Goal: Information Seeking & Learning: Learn about a topic

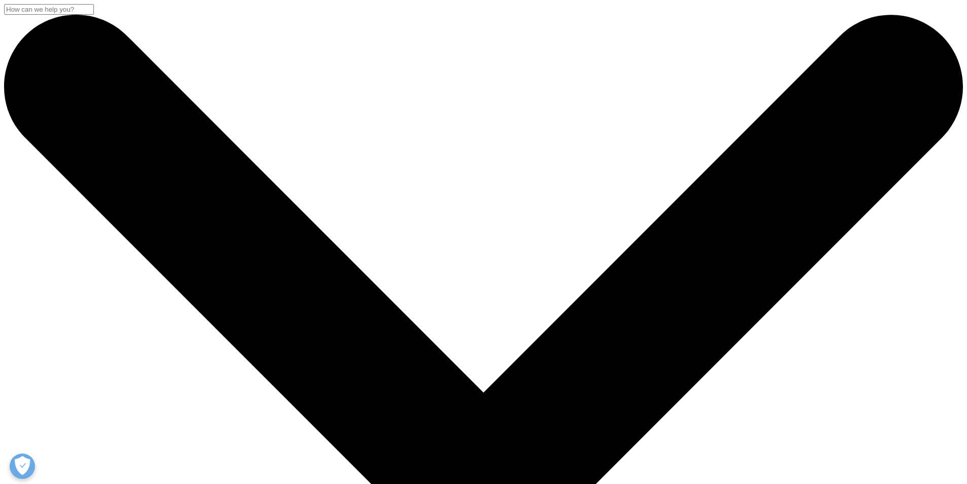
drag, startPoint x: 334, startPoint y: 121, endPoint x: 350, endPoint y: 182, distance: 63.1
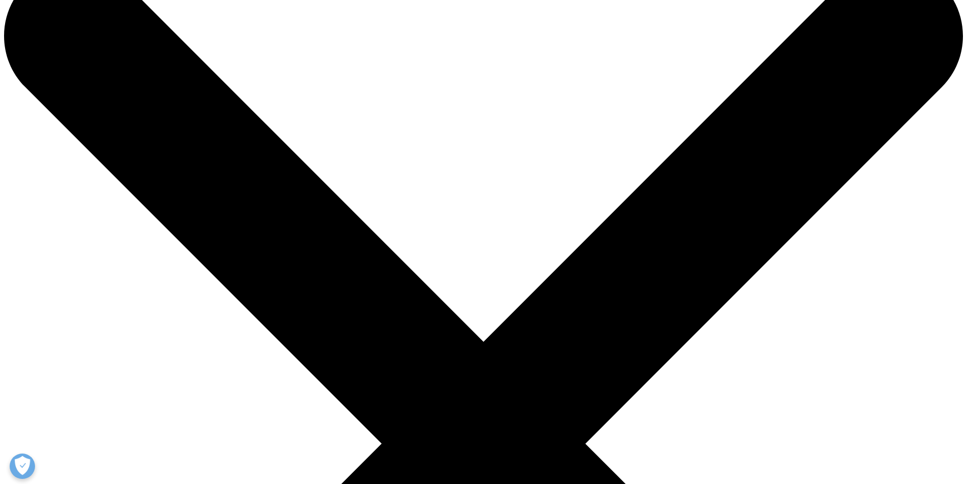
drag, startPoint x: 293, startPoint y: 193, endPoint x: 320, endPoint y: 202, distance: 28.3
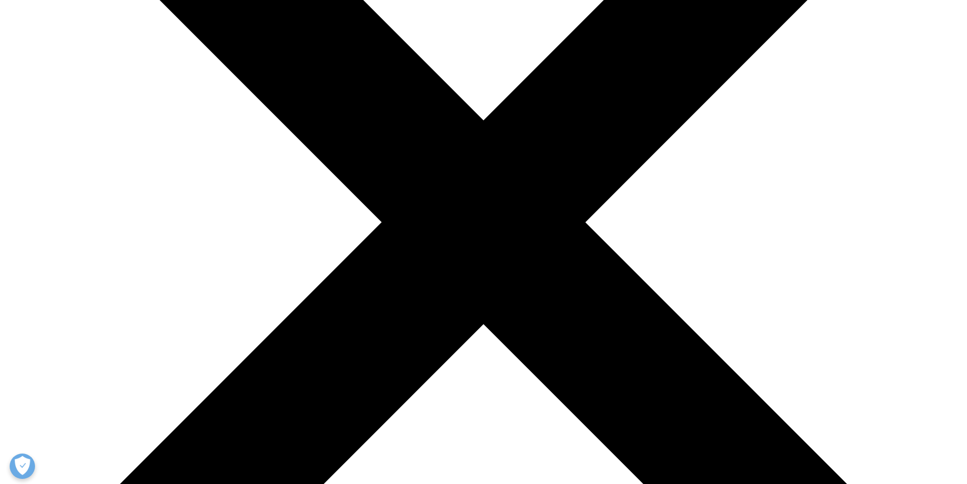
scroll to position [254, 0]
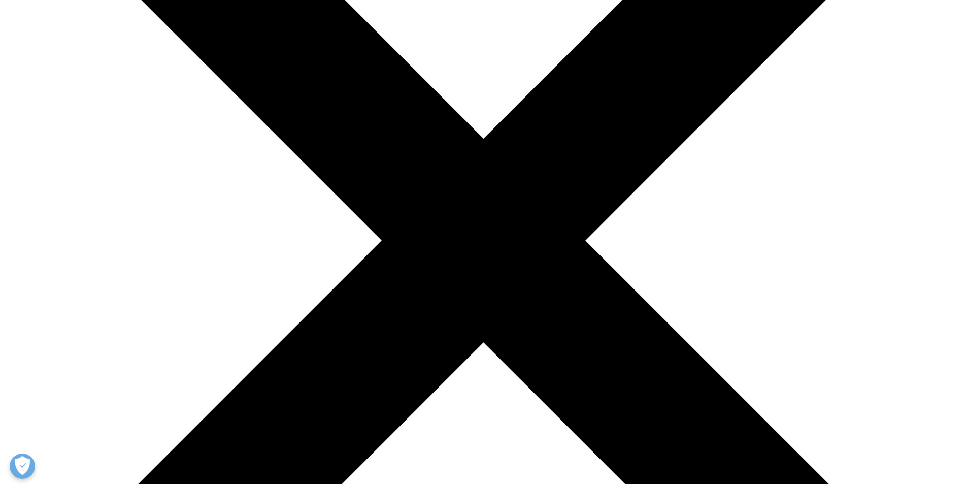
drag, startPoint x: 292, startPoint y: 215, endPoint x: 357, endPoint y: 218, distance: 65.1
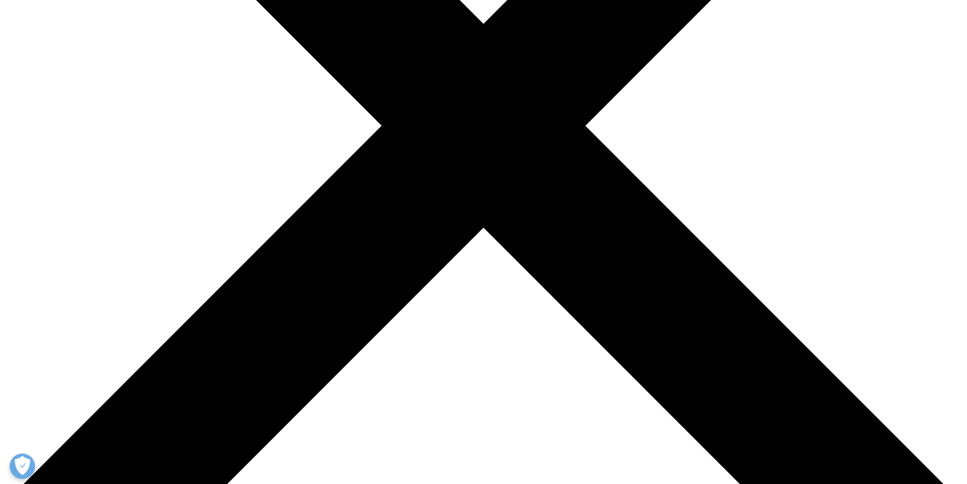
scroll to position [406, 0]
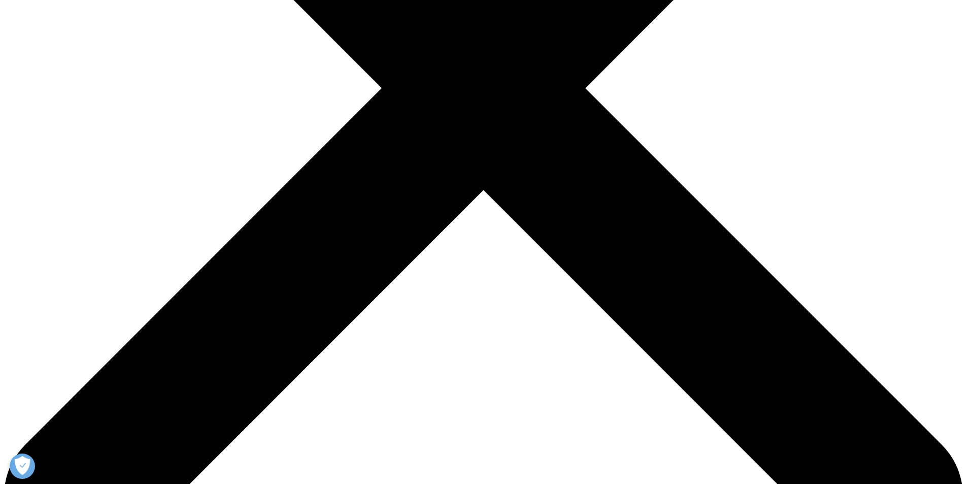
drag, startPoint x: 284, startPoint y: 163, endPoint x: 480, endPoint y: 161, distance: 196.0
drag, startPoint x: 377, startPoint y: 189, endPoint x: 503, endPoint y: 276, distance: 152.9
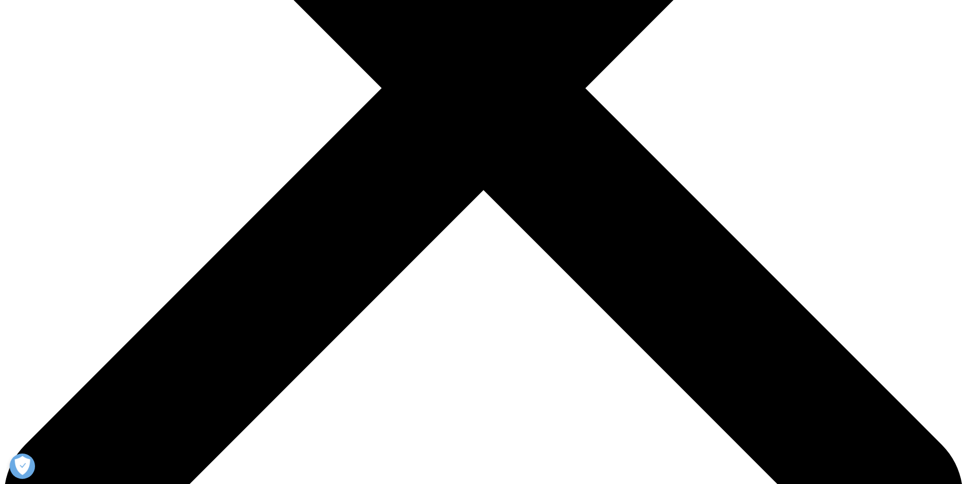
drag, startPoint x: 407, startPoint y: 288, endPoint x: 477, endPoint y: 402, distance: 133.4
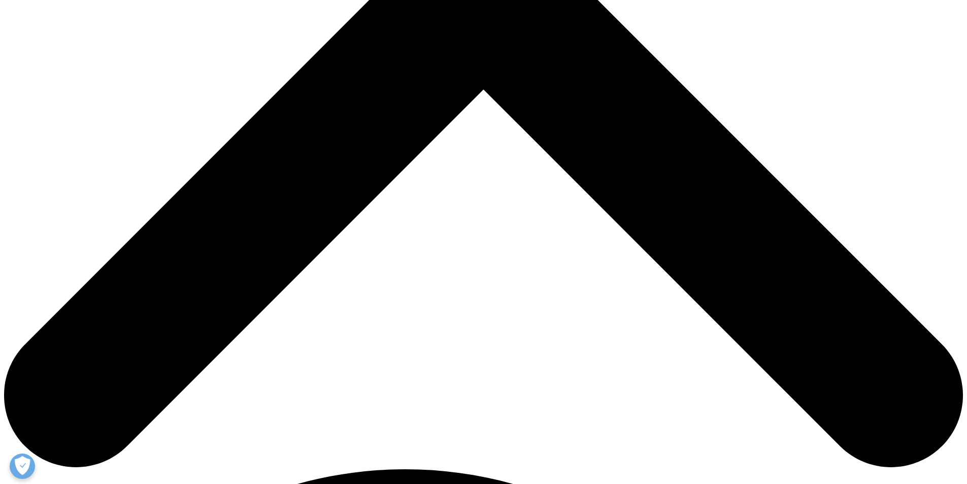
scroll to position [508, 0]
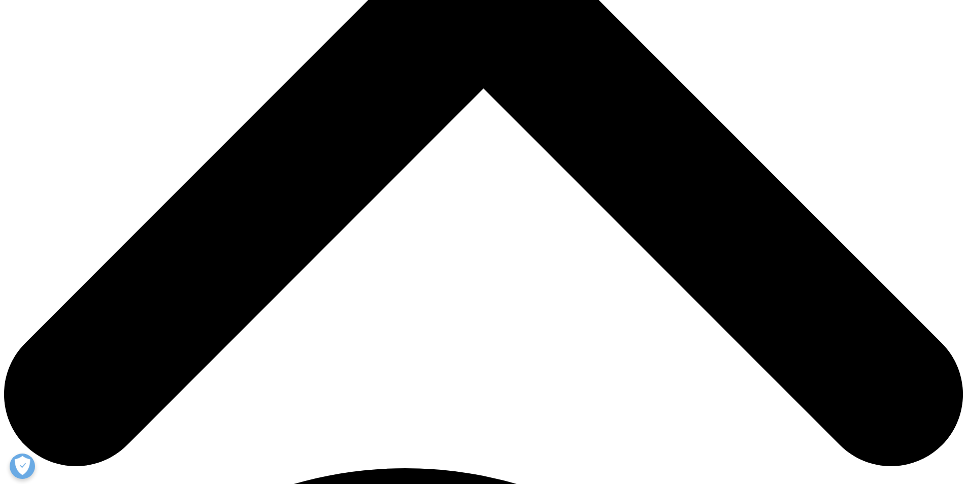
drag, startPoint x: 448, startPoint y: 328, endPoint x: 473, endPoint y: 376, distance: 53.8
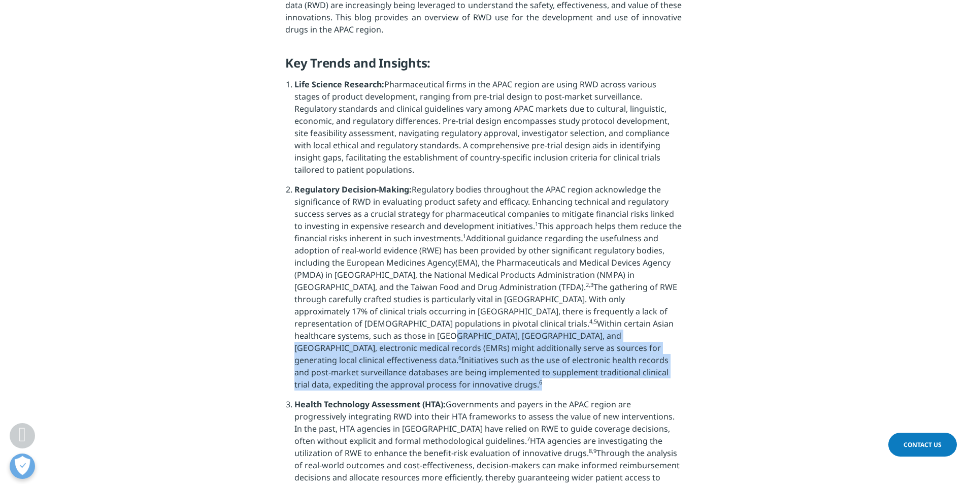
click at [473, 376] on li "Regulatory Decision-Making: Regulatory bodies throughout the APAC region acknow…" at bounding box center [487, 290] width 387 height 215
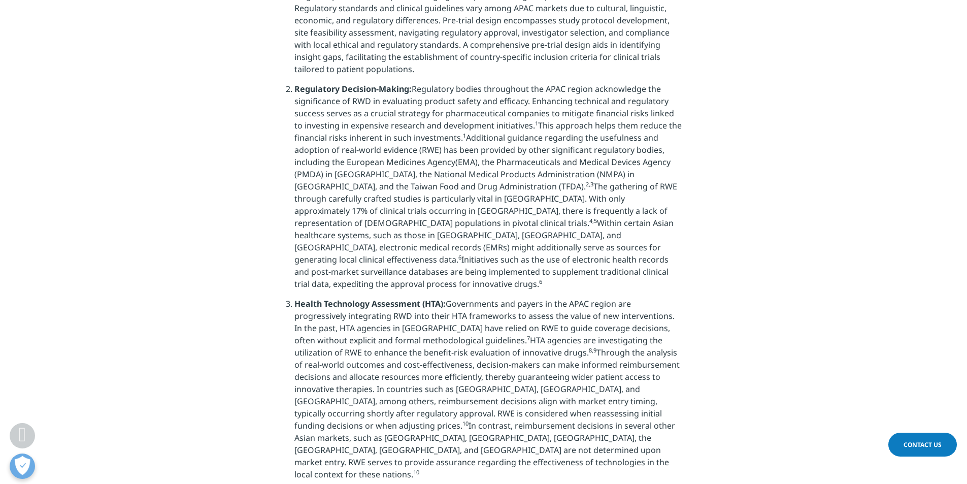
scroll to position [609, 0]
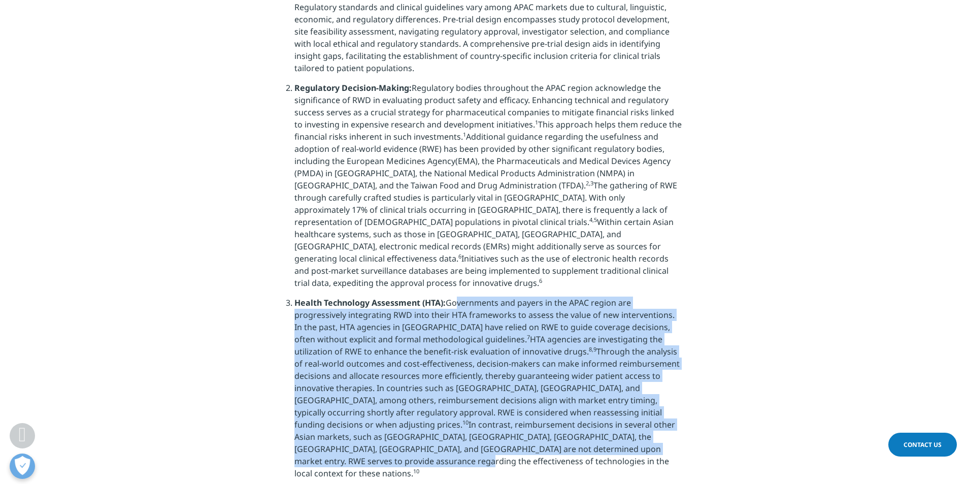
drag, startPoint x: 452, startPoint y: 291, endPoint x: 541, endPoint y: 432, distance: 165.6
click at [541, 432] on span "Governments and payers in the APAC region are progressively integrating RWD int…" at bounding box center [486, 388] width 385 height 182
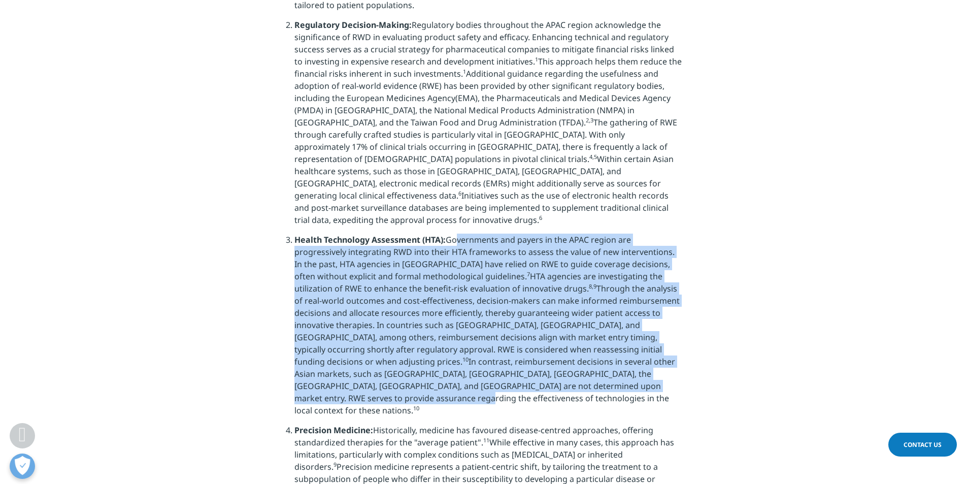
scroll to position [762, 0]
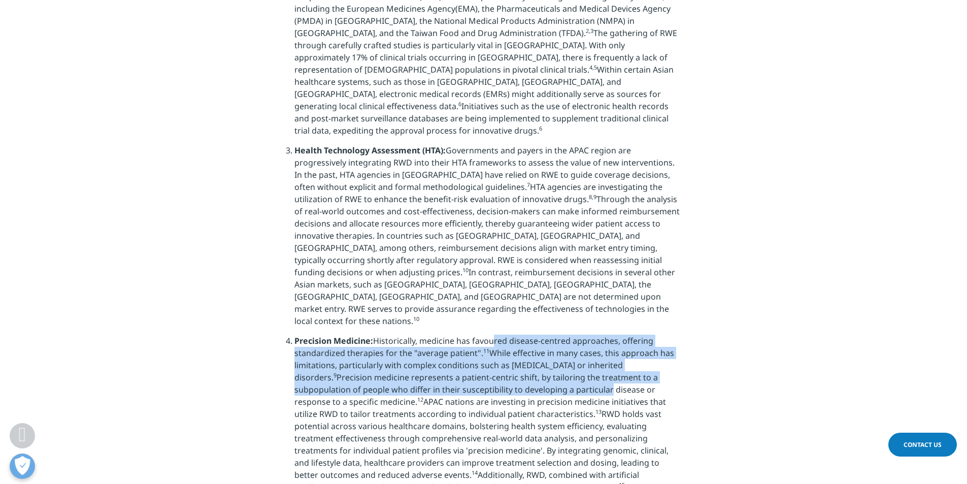
drag, startPoint x: 492, startPoint y: 306, endPoint x: 512, endPoint y: 357, distance: 54.5
click at [512, 357] on span "Historically, medicine has favoured disease-centred approaches, offering standa…" at bounding box center [484, 432] width 380 height 194
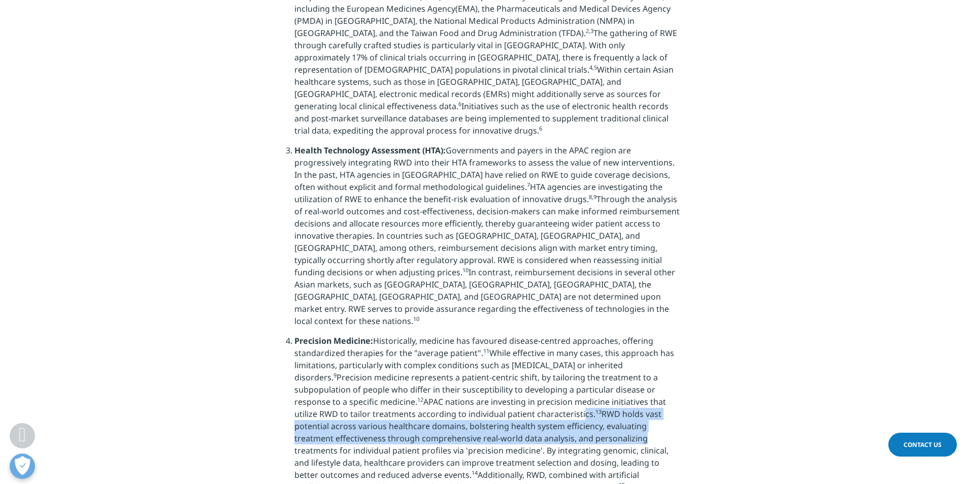
drag, startPoint x: 501, startPoint y: 373, endPoint x: 511, endPoint y: 407, distance: 35.5
click at [511, 407] on span "Historically, medicine has favoured disease-centred approaches, offering standa…" at bounding box center [484, 432] width 380 height 194
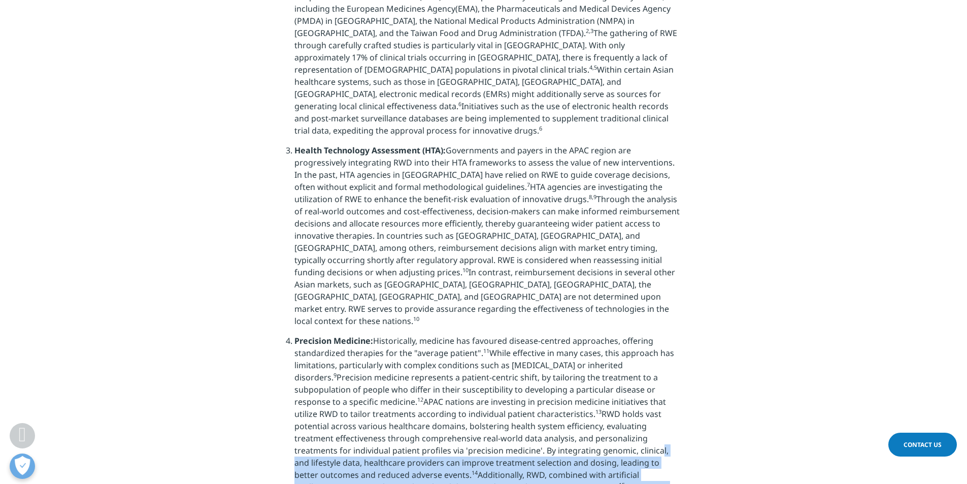
drag, startPoint x: 500, startPoint y: 416, endPoint x: 509, endPoint y: 455, distance: 40.1
click at [508, 452] on span "Historically, medicine has favoured disease-centred approaches, offering standa…" at bounding box center [484, 432] width 380 height 194
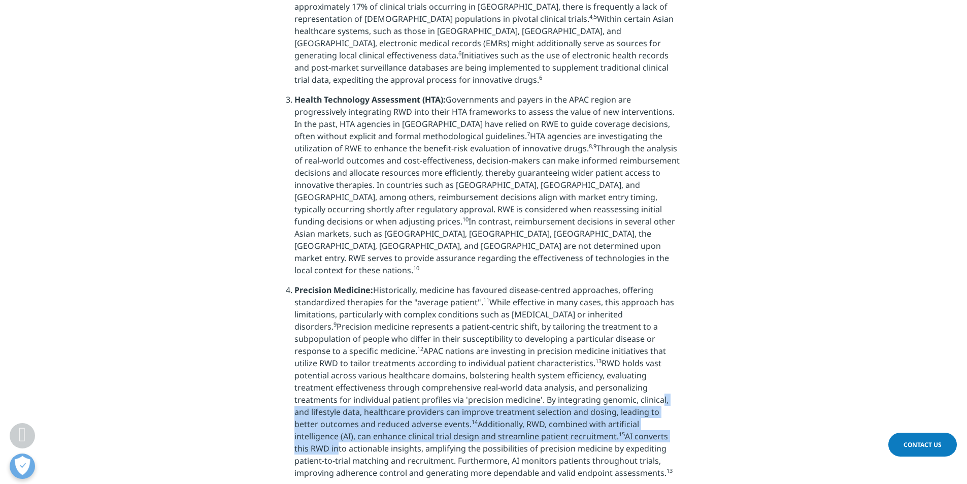
scroll to position [914, 0]
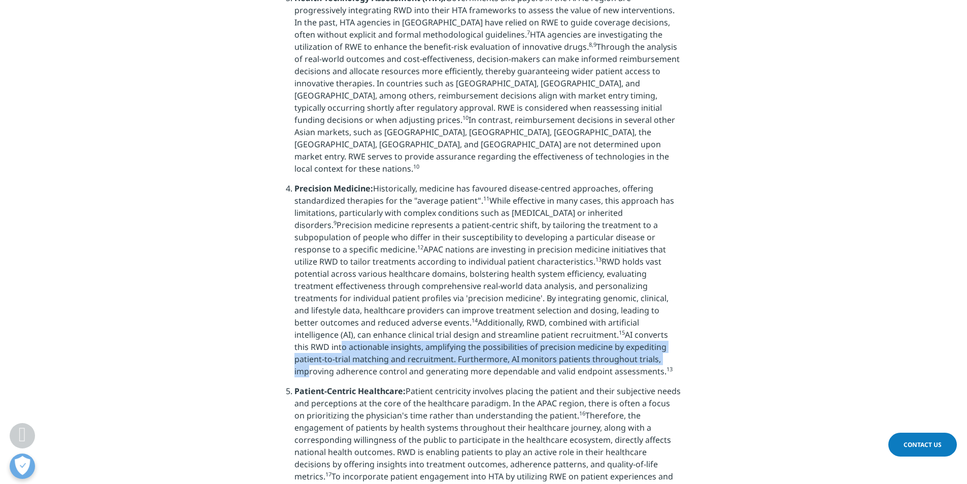
drag, startPoint x: 506, startPoint y: 324, endPoint x: 512, endPoint y: 291, distance: 33.1
click at [512, 291] on li "Precision Medicine: Historically, medicine has favoured disease-centred approac…" at bounding box center [487, 283] width 387 height 203
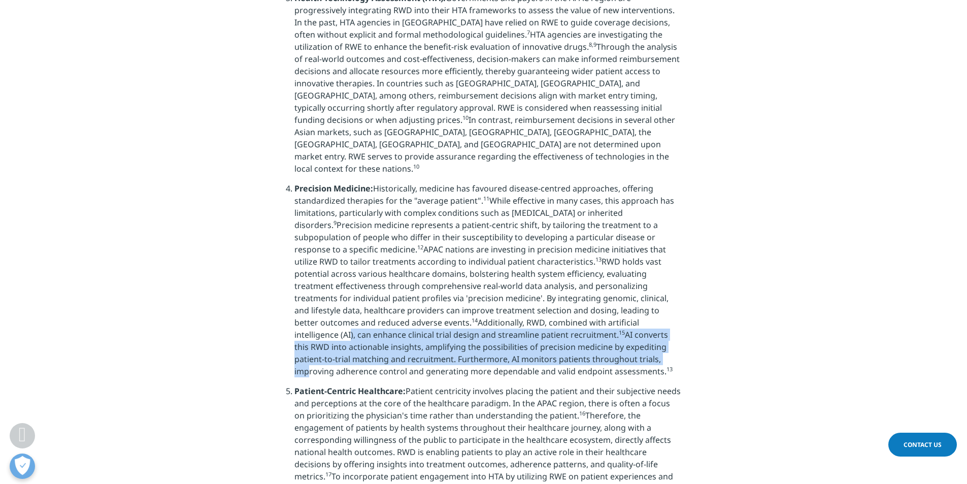
click at [512, 291] on li "Precision Medicine: Historically, medicine has favoured disease-centred approac…" at bounding box center [487, 283] width 387 height 203
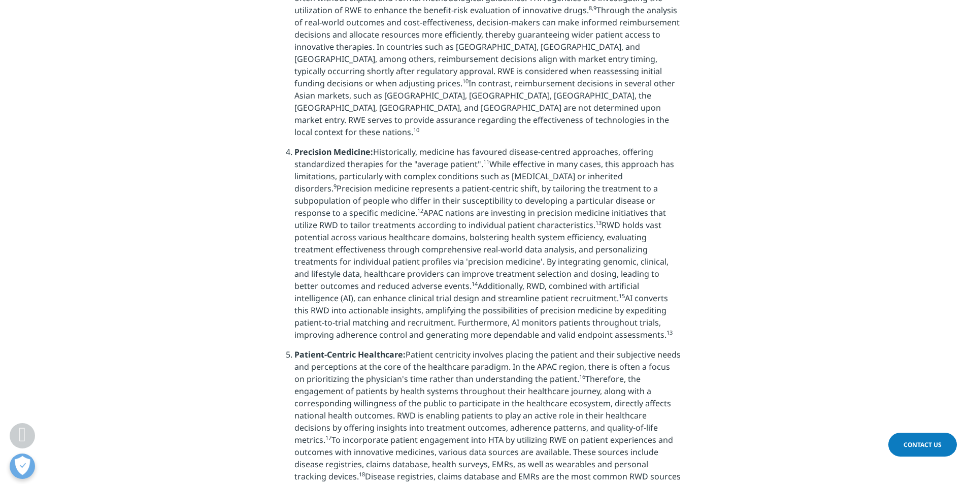
scroll to position [1066, 0]
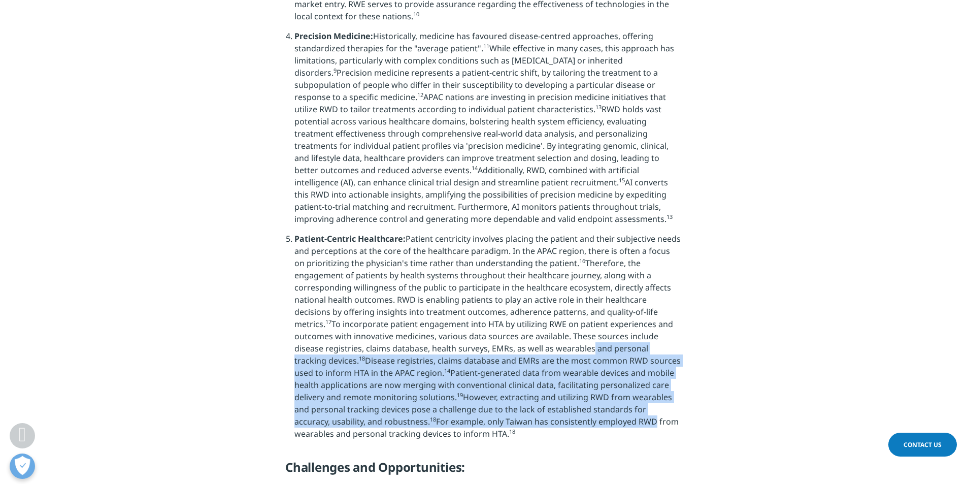
drag, startPoint x: 493, startPoint y: 311, endPoint x: 510, endPoint y: 385, distance: 75.6
click at [510, 385] on span "Patient centricity involves placing the patient and their subjective needs and …" at bounding box center [487, 336] width 386 height 206
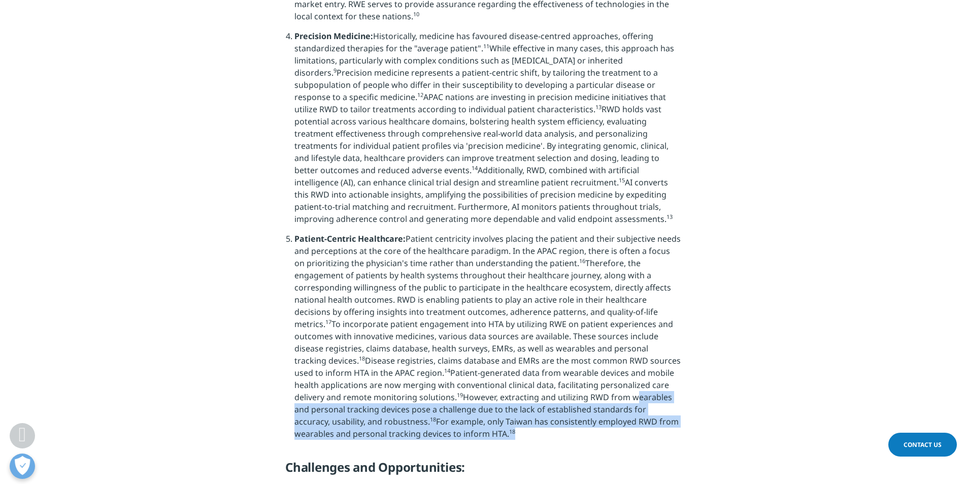
drag, startPoint x: 510, startPoint y: 362, endPoint x: 517, endPoint y: 395, distance: 34.4
click at [517, 395] on li "Patient-Centric Healthcare: Patient centricity involves placing the patient and…" at bounding box center [487, 340] width 387 height 215
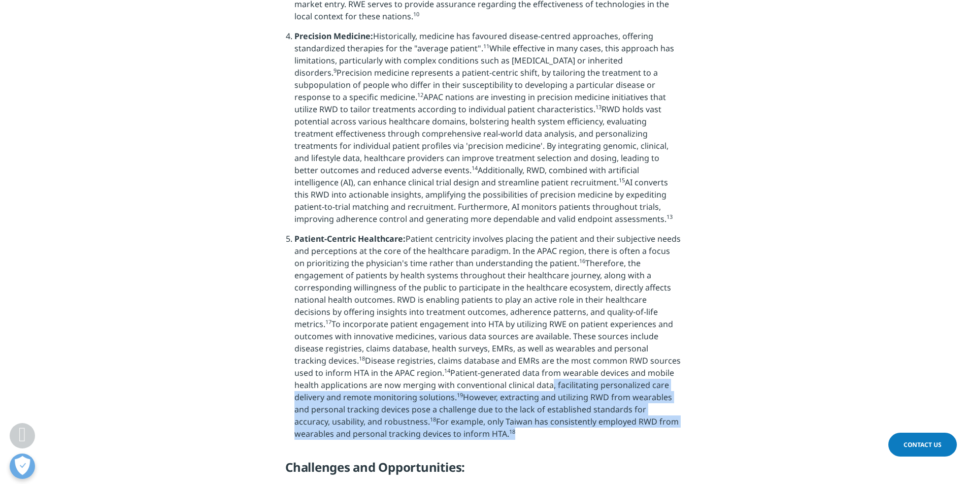
drag, startPoint x: 440, startPoint y: 400, endPoint x: 440, endPoint y: 342, distance: 58.4
click at [440, 342] on li "Patient-Centric Healthcare: Patient centricity involves placing the patient and…" at bounding box center [487, 340] width 387 height 215
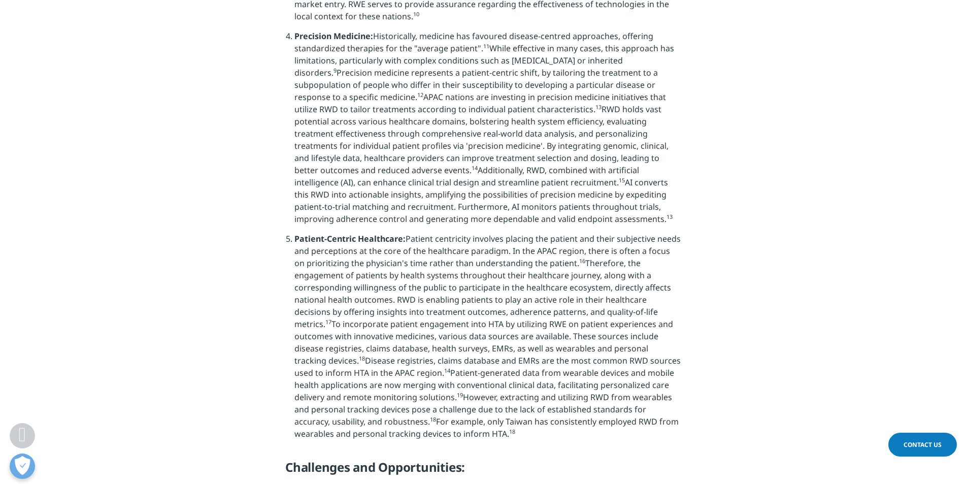
click at [440, 342] on li "Patient-Centric Healthcare: Patient centricity involves placing the patient and…" at bounding box center [487, 340] width 387 height 215
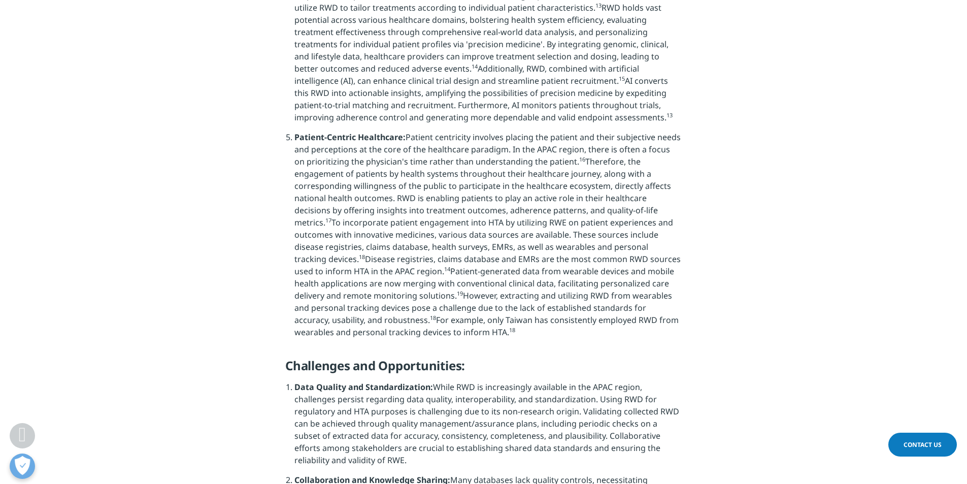
scroll to position [1371, 0]
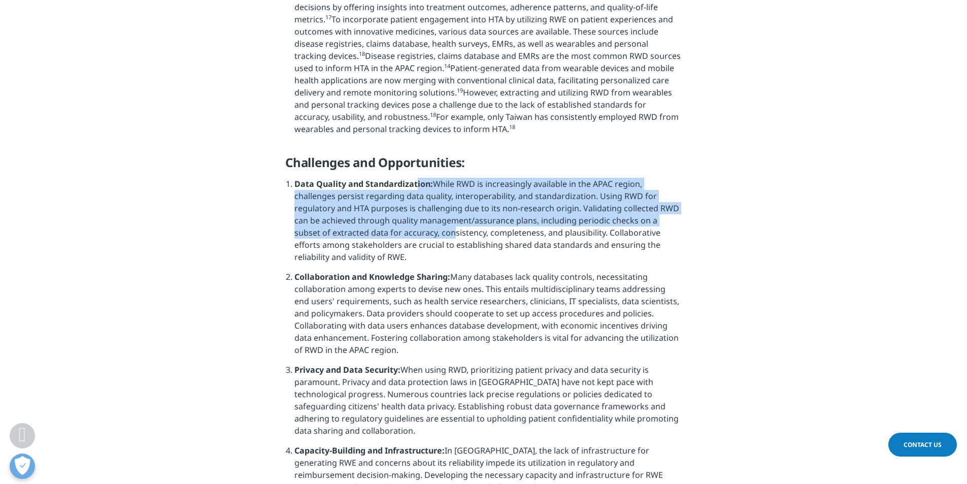
drag, startPoint x: 415, startPoint y: 150, endPoint x: 422, endPoint y: 192, distance: 42.2
click at [422, 192] on li "Data Quality and Standardization: While RWD is increasingly available in the AP…" at bounding box center [487, 224] width 387 height 93
click at [422, 192] on span "While RWD is increasingly available in the APAC region, challenges persist rega…" at bounding box center [486, 220] width 385 height 84
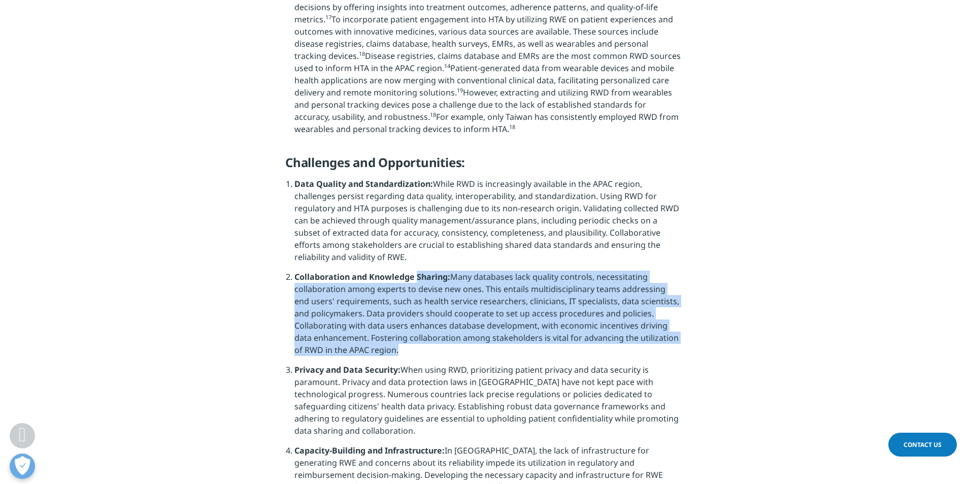
drag, startPoint x: 417, startPoint y: 238, endPoint x: 423, endPoint y: 311, distance: 73.4
click at [423, 311] on li "Collaboration and Knowledge Sharing: Many databases lack quality controls, nece…" at bounding box center [487, 317] width 387 height 93
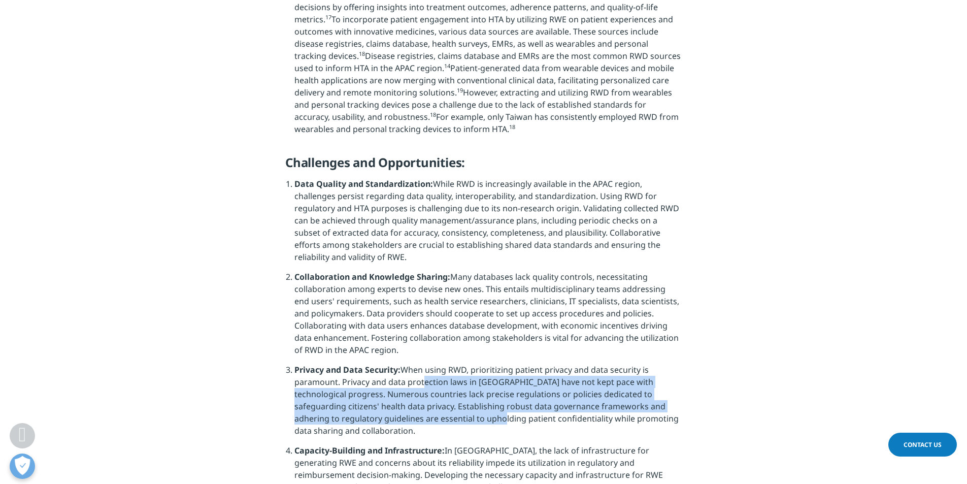
drag, startPoint x: 420, startPoint y: 343, endPoint x: 420, endPoint y: 379, distance: 36.0
click at [420, 379] on span "When using RWD, prioritizing patient privacy and data security is paramount. Pr…" at bounding box center [486, 400] width 384 height 72
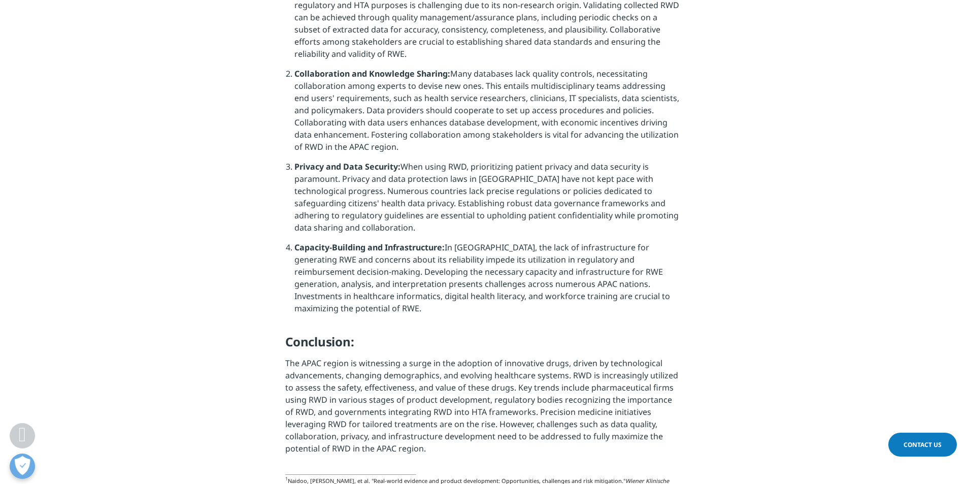
click at [421, 381] on span "The APAC region is witnessing a surge in the adoption of innovative drugs, driv…" at bounding box center [481, 405] width 393 height 96
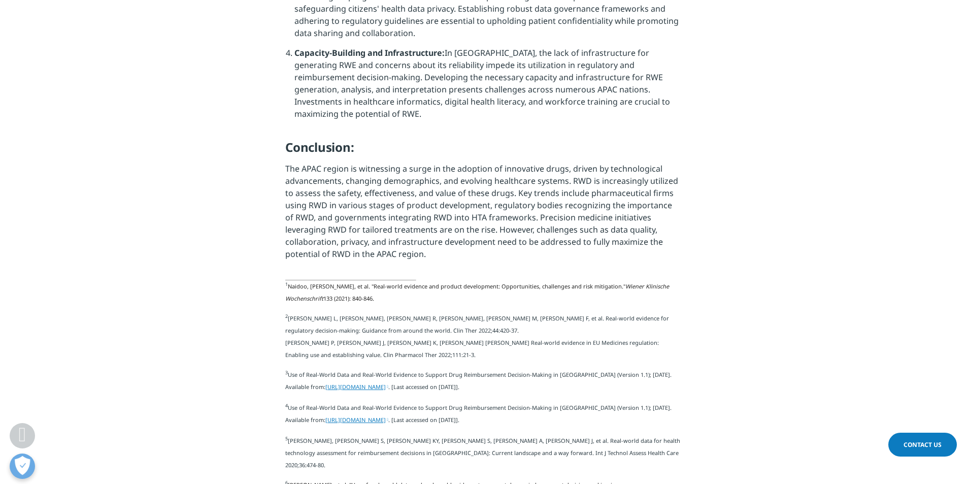
scroll to position [1828, 0]
